Goal: Information Seeking & Learning: Learn about a topic

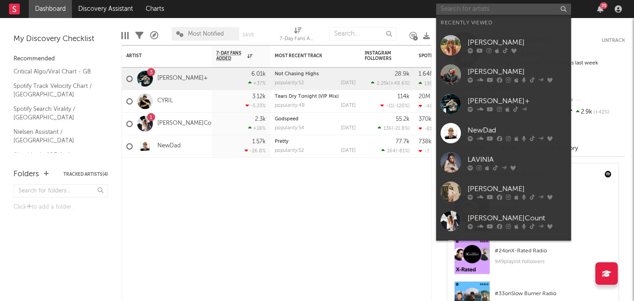
click at [491, 8] on input "text" at bounding box center [503, 9] width 135 height 11
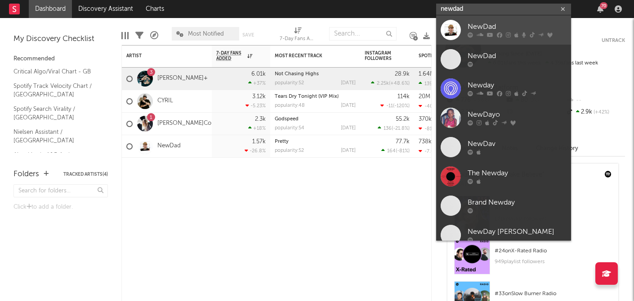
type input "newdad"
click at [472, 25] on div "NewDad" at bounding box center [517, 27] width 99 height 11
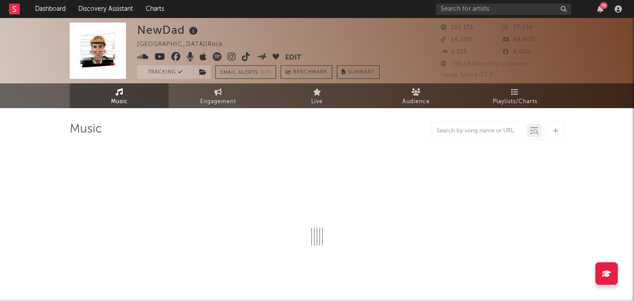
select select "6m"
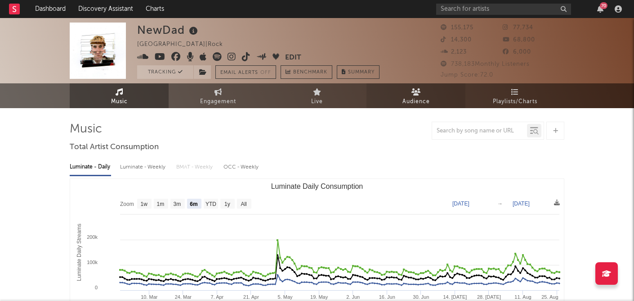
click at [408, 100] on span "Audience" at bounding box center [416, 101] width 27 height 11
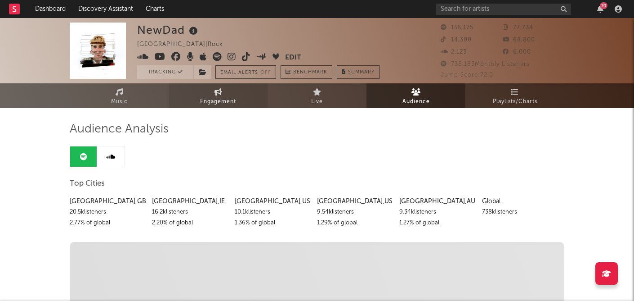
click at [210, 94] on link "Engagement" at bounding box center [218, 95] width 99 height 25
select select "1w"
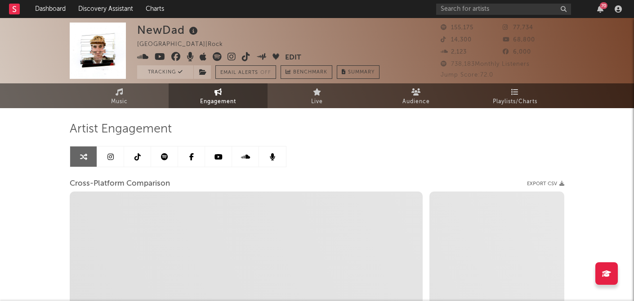
click at [143, 155] on link at bounding box center [137, 156] width 27 height 20
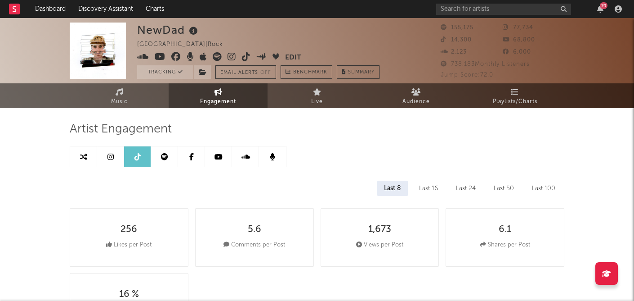
select select "6m"
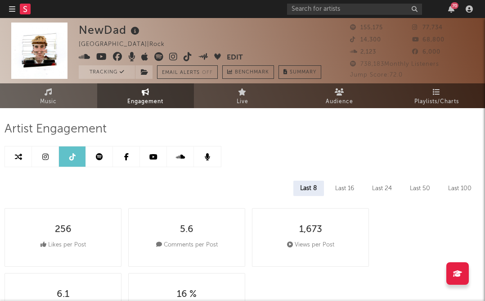
click at [48, 154] on link at bounding box center [45, 156] width 27 height 20
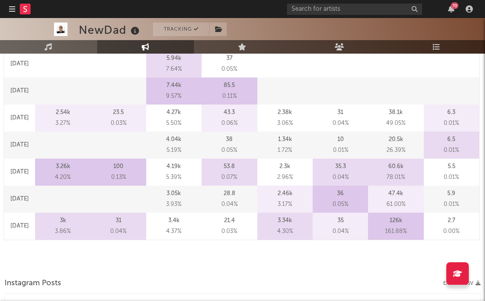
select select "6m"
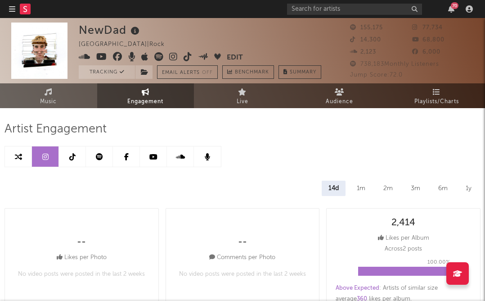
click at [152, 159] on icon at bounding box center [153, 156] width 8 height 7
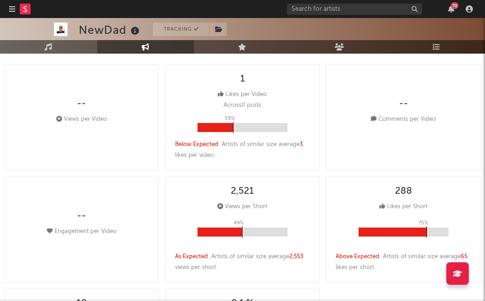
scroll to position [147, 0]
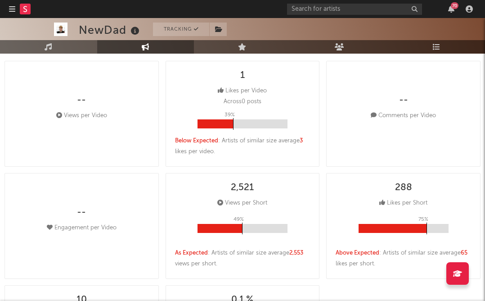
select select "6m"
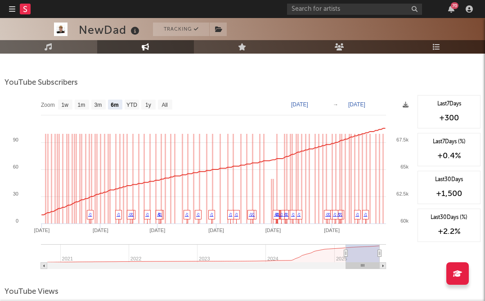
scroll to position [741, 0]
